Goal: Task Accomplishment & Management: Manage account settings

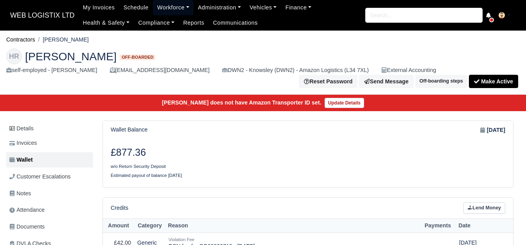
click at [163, 10] on link "Workforce" at bounding box center [173, 7] width 41 height 15
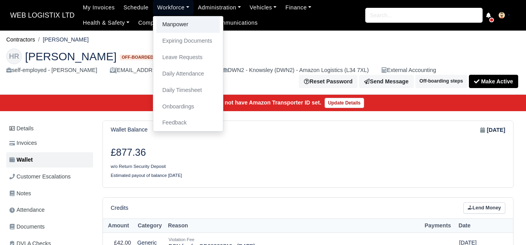
click at [163, 22] on link "Manpower" at bounding box center [188, 24] width 63 height 16
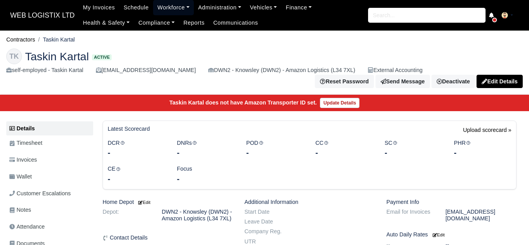
click at [156, 4] on link "Workforce" at bounding box center [173, 7] width 41 height 15
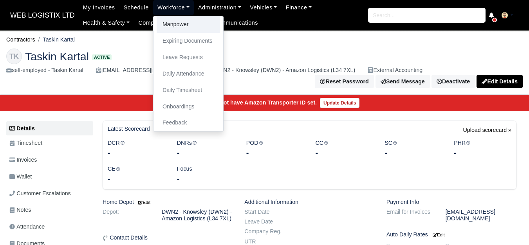
click at [164, 27] on link "Manpower" at bounding box center [188, 24] width 63 height 16
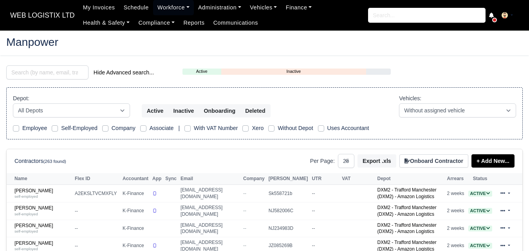
select select "25"
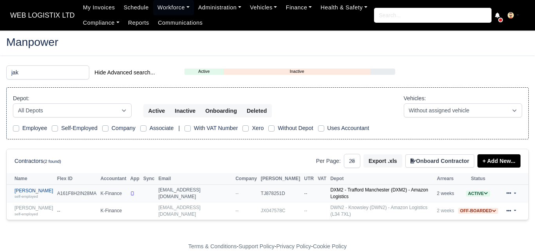
type input "jak"
click at [38, 191] on link "Tafadzwa Jakosi self-employed" at bounding box center [33, 193] width 39 height 11
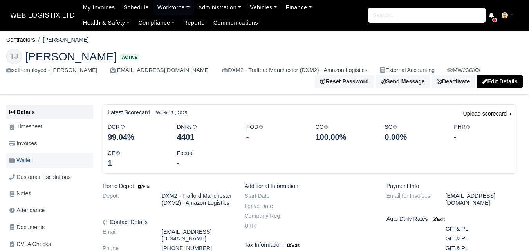
click at [27, 162] on span "Wallet" at bounding box center [20, 160] width 22 height 9
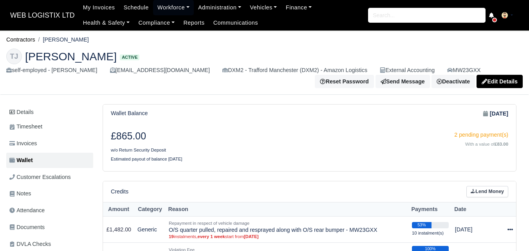
drag, startPoint x: 46, startPoint y: 38, endPoint x: 97, endPoint y: 38, distance: 50.5
click at [97, 38] on ol "Contractors Tafadzwa Jakosi" at bounding box center [264, 40] width 516 height 12
click at [46, 38] on li "[PERSON_NAME]" at bounding box center [62, 39] width 54 height 9
drag, startPoint x: 46, startPoint y: 36, endPoint x: 74, endPoint y: 42, distance: 28.6
click at [74, 42] on li "Tafadzwa Jakosi" at bounding box center [62, 39] width 54 height 9
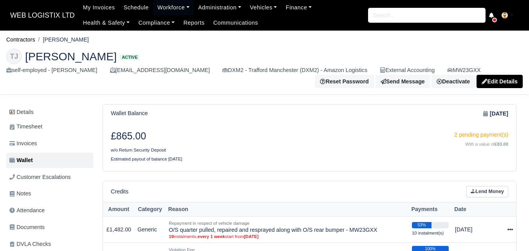
drag, startPoint x: 45, startPoint y: 41, endPoint x: 87, endPoint y: 37, distance: 42.9
click at [87, 37] on ol "Contractors Tafadzwa Jakosi" at bounding box center [264, 40] width 516 height 12
copy li "Tafadzwa Jakosi"
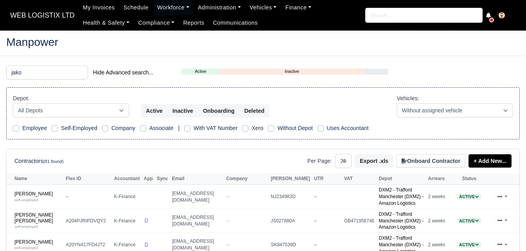
select select "25"
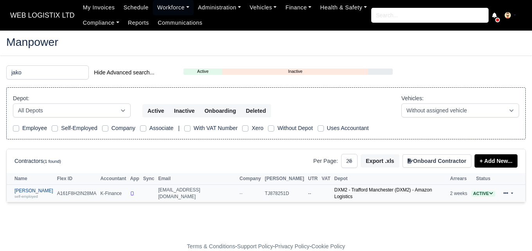
type input "jako"
click at [35, 195] on small "self-employed" at bounding box center [25, 196] width 23 height 4
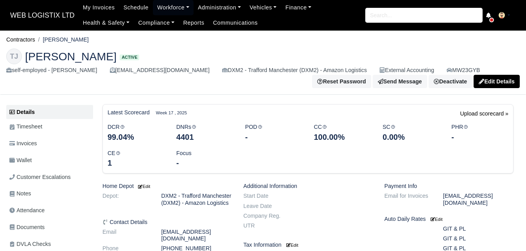
click at [34, 160] on link "Wallet" at bounding box center [49, 160] width 87 height 15
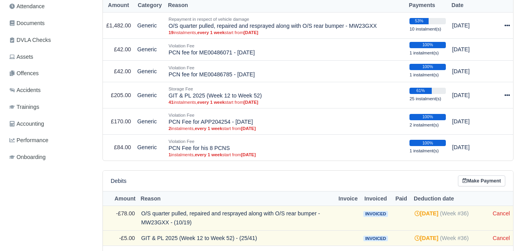
scroll to position [211, 0]
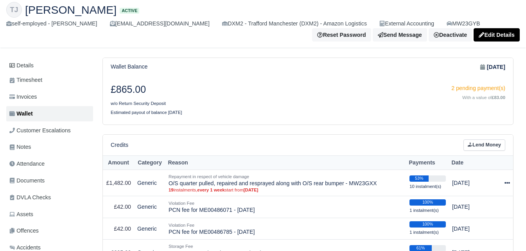
scroll to position [0, 0]
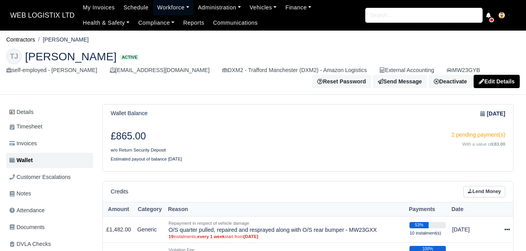
click at [178, 12] on link "Workforce" at bounding box center [173, 7] width 41 height 15
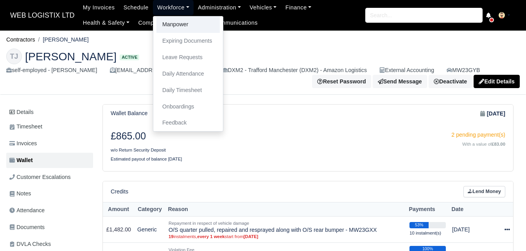
click at [171, 25] on link "Manpower" at bounding box center [188, 24] width 63 height 16
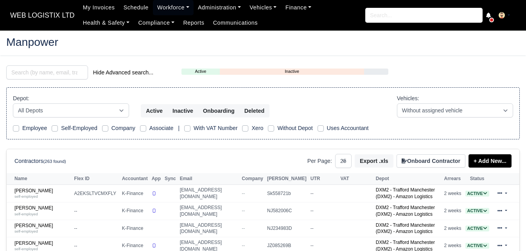
select select "25"
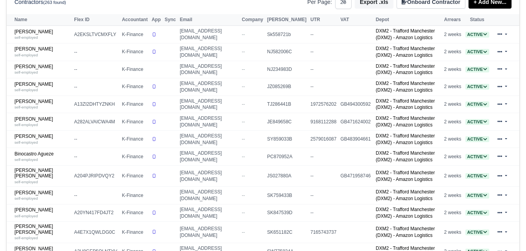
scroll to position [233, 0]
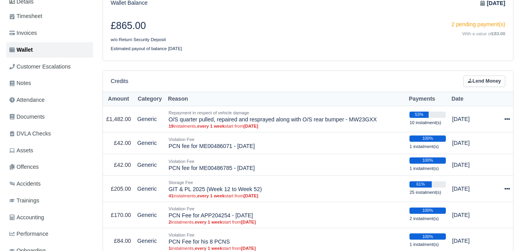
scroll to position [103, 0]
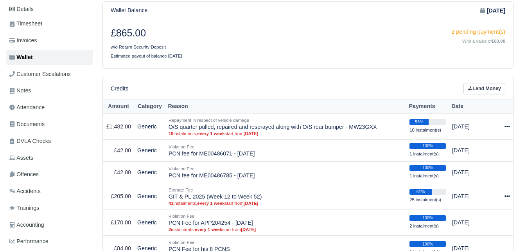
click at [490, 83] on div "Credits Lend Money" at bounding box center [308, 88] width 411 height 21
click at [485, 90] on link "Lend Money" at bounding box center [485, 88] width 42 height 11
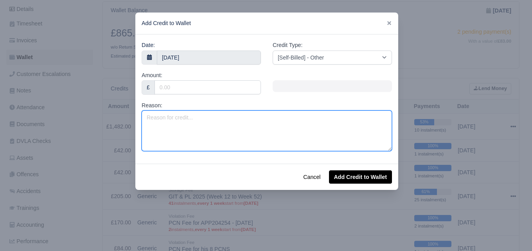
click at [233, 126] on textarea "Reason:" at bounding box center [267, 130] width 251 height 41
click at [261, 123] on textarea "Fuel Surcharge -" at bounding box center [267, 130] width 251 height 41
paste textarea "MW23 GYB"
drag, startPoint x: 203, startPoint y: 115, endPoint x: 209, endPoint y: 123, distance: 9.2
click at [209, 123] on textarea "Fuel Surcharge - MW23 GYB" at bounding box center [267, 130] width 251 height 41
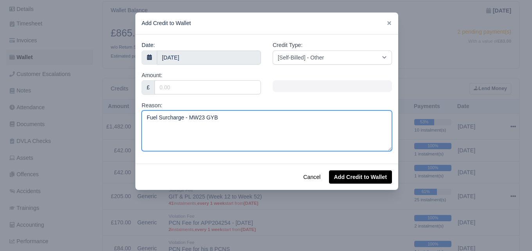
click at [202, 118] on textarea "Fuel Surcharge - MW23 GYB" at bounding box center [267, 130] width 251 height 41
click at [205, 120] on textarea "Fuel Surcharge - MW23 GYB" at bounding box center [267, 130] width 251 height 41
click at [231, 115] on textarea "Fuel Surcharge - MW23GYB" at bounding box center [267, 130] width 251 height 41
click at [235, 125] on textarea "Fuel Surcharge - MW23GYB" at bounding box center [267, 130] width 251 height 41
paste textarea "(Onhired)"
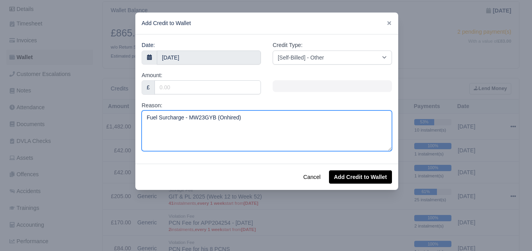
type textarea "Fuel Surcharge - MW23GYB (Onhired)"
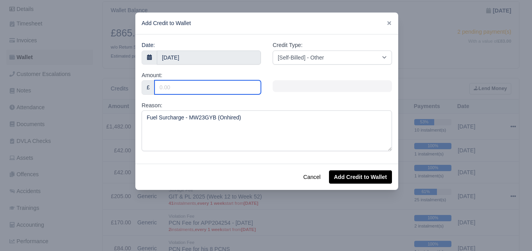
click at [192, 88] on input "Amount:" at bounding box center [208, 87] width 106 height 14
click at [222, 82] on input "Amount:" at bounding box center [208, 87] width 106 height 14
paste input "30.01"
type input "30.01"
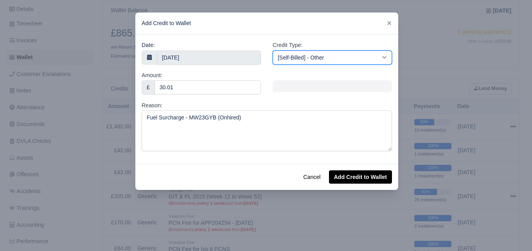
click at [315, 54] on select "[Self-Billed] - Other [Self-Billed] - Negative Invoice [Self-Billed] - Keychain…" at bounding box center [332, 57] width 119 height 14
click at [273, 50] on select "[Self-Billed] - Other [Self-Billed] - Negative Invoice [Self-Billed] - Keychain…" at bounding box center [332, 57] width 119 height 14
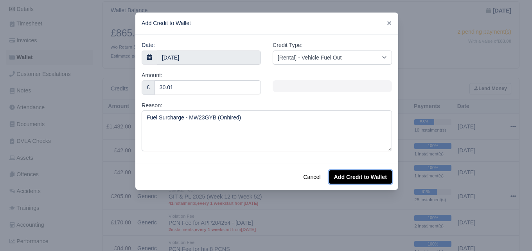
click at [361, 177] on button "Add Credit to Wallet" at bounding box center [360, 176] width 63 height 13
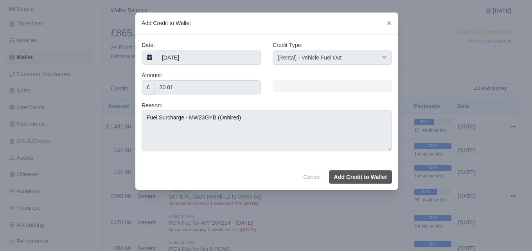
select select "other"
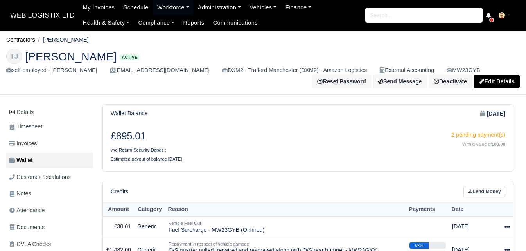
click at [506, 226] on icon at bounding box center [507, 227] width 5 height 2
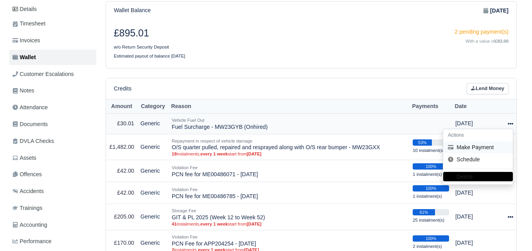
scroll to position [103, 0]
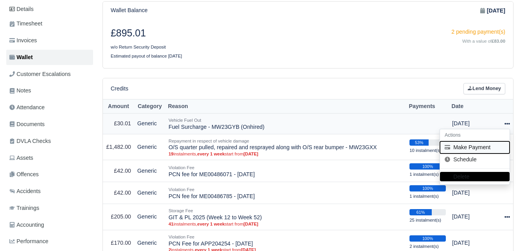
click at [451, 147] on button "Make Payment" at bounding box center [475, 147] width 70 height 12
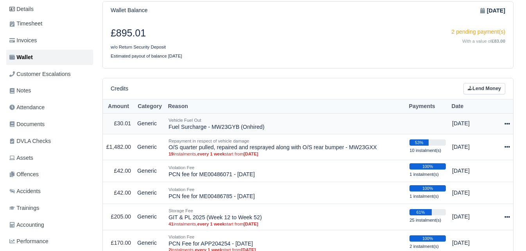
select select "6647"
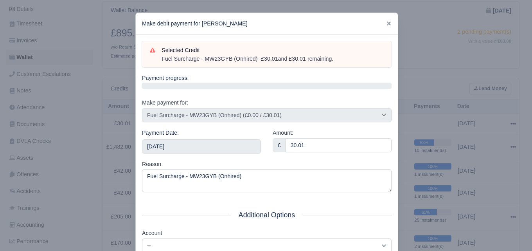
click at [216, 137] on div "Payment Date: 2025-09-06" at bounding box center [201, 140] width 119 height 25
click at [210, 144] on input "2025-09-06" at bounding box center [201, 146] width 119 height 14
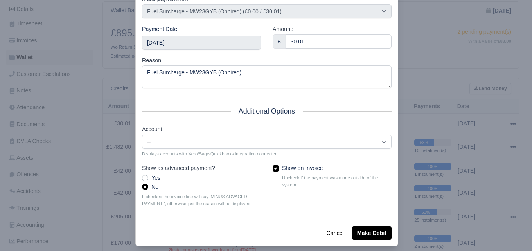
scroll to position [109, 0]
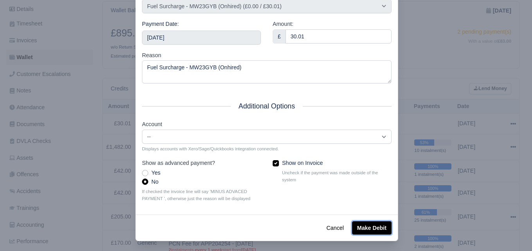
click at [380, 229] on button "Make Debit" at bounding box center [372, 227] width 40 height 13
